Goal: Information Seeking & Learning: Check status

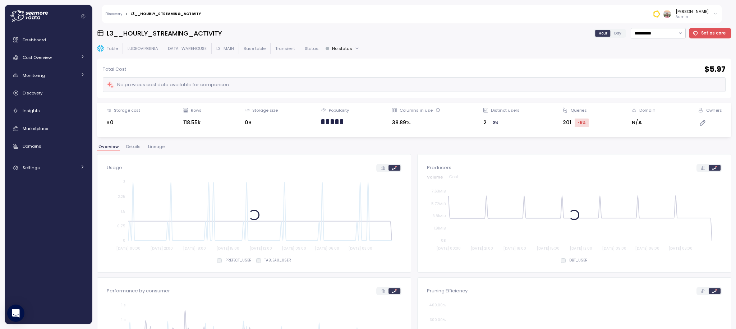
scroll to position [357, 0]
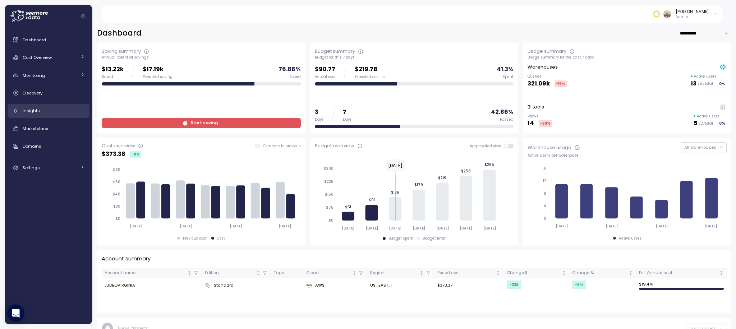
click at [35, 115] on link "Insights" at bounding box center [49, 111] width 82 height 14
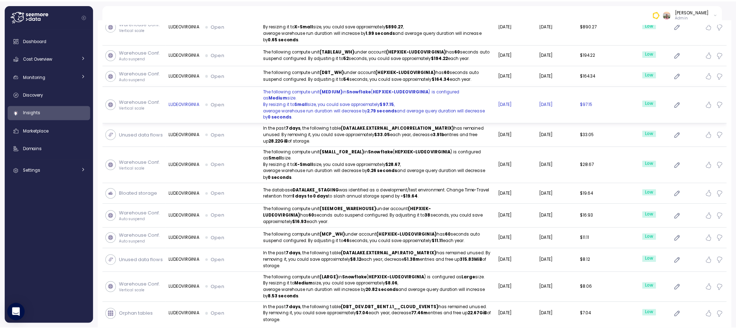
scroll to position [77, 0]
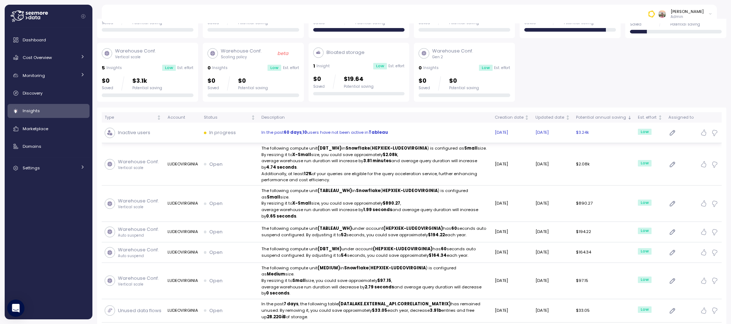
click at [234, 133] on div "In progress" at bounding box center [230, 132] width 52 height 7
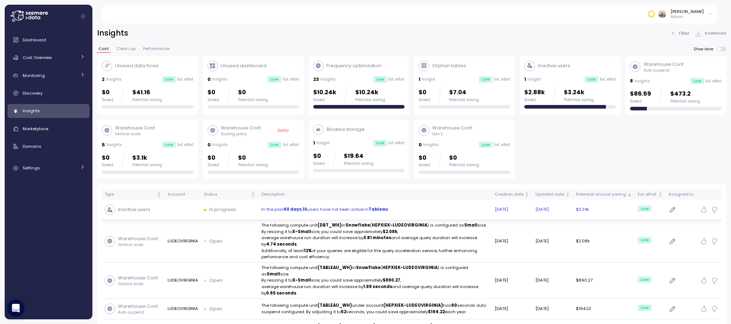
click at [380, 201] on td "In the past 60 days , 10 users have not been active in [GEOGRAPHIC_DATA]" at bounding box center [375, 210] width 233 height 20
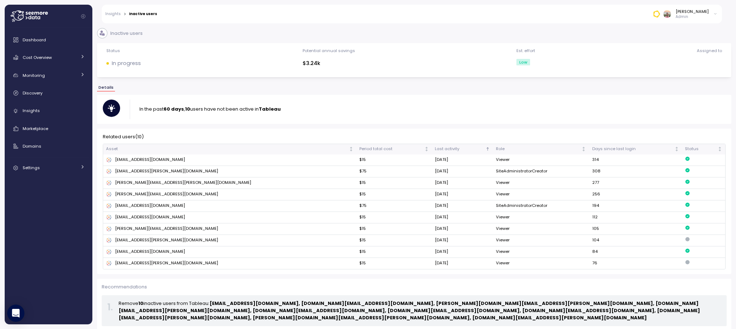
click at [129, 160] on div "[EMAIL_ADDRESS][DOMAIN_NAME]" at bounding box center [145, 160] width 79 height 6
click at [143, 164] on td "[EMAIL_ADDRESS][DOMAIN_NAME]" at bounding box center [230, 161] width 254 height 12
click at [122, 262] on div "[EMAIL_ADDRESS][PERSON_NAME][DOMAIN_NAME]" at bounding box center [162, 263] width 112 height 6
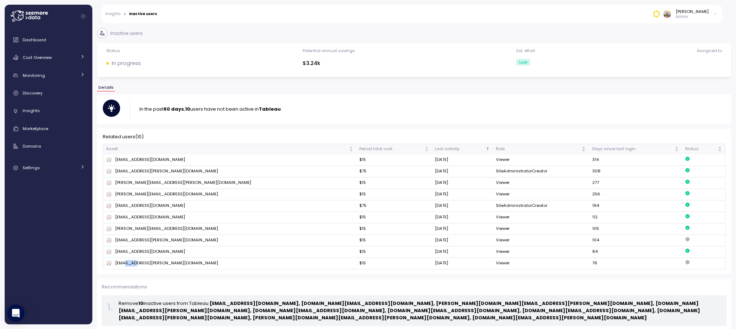
click at [122, 262] on div "[EMAIL_ADDRESS][PERSON_NAME][DOMAIN_NAME]" at bounding box center [162, 263] width 112 height 6
click at [173, 234] on td "[PERSON_NAME][EMAIL_ADDRESS][DOMAIN_NAME]" at bounding box center [230, 230] width 254 height 12
click at [158, 227] on div "[PERSON_NAME][EMAIL_ADDRESS][DOMAIN_NAME]" at bounding box center [162, 229] width 112 height 6
click at [157, 227] on div "[PERSON_NAME][EMAIL_ADDRESS][DOMAIN_NAME]" at bounding box center [162, 229] width 112 height 6
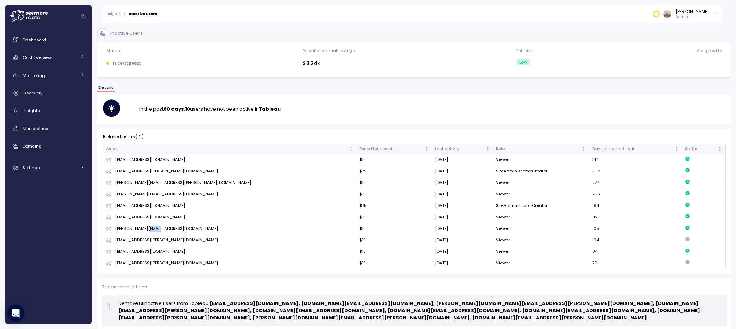
click at [157, 229] on div "[PERSON_NAME][EMAIL_ADDRESS][DOMAIN_NAME]" at bounding box center [162, 229] width 112 height 6
click at [552, 234] on td "Viewer" at bounding box center [541, 230] width 96 height 12
click at [161, 227] on div "[PERSON_NAME][EMAIL_ADDRESS][DOMAIN_NAME]" at bounding box center [162, 229] width 112 height 6
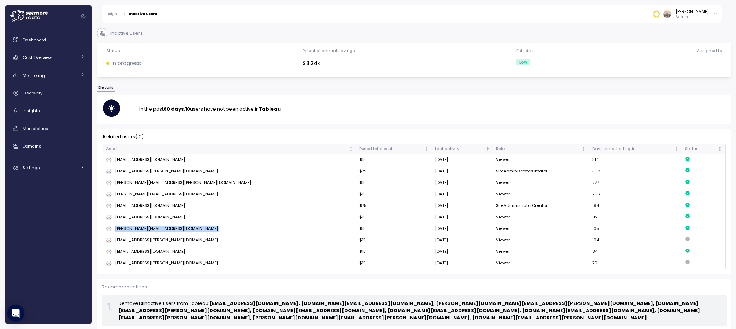
click at [161, 227] on div "[PERSON_NAME][EMAIL_ADDRESS][DOMAIN_NAME]" at bounding box center [162, 229] width 112 height 6
click at [120, 201] on td "[EMAIL_ADDRESS][DOMAIN_NAME]" at bounding box center [230, 207] width 254 height 12
click at [123, 199] on td "[PERSON_NAME][EMAIL_ADDRESS][DOMAIN_NAME]" at bounding box center [230, 195] width 254 height 12
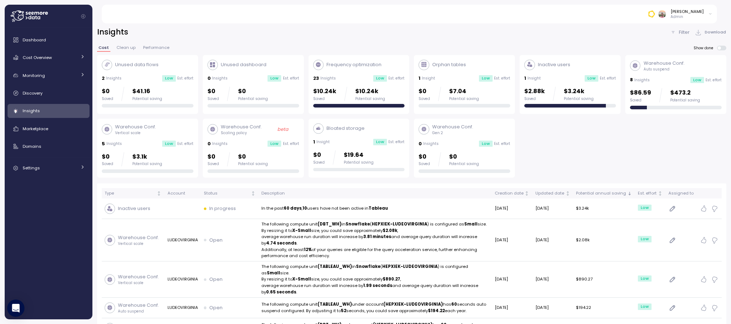
scroll to position [1, 0]
